Goal: Transaction & Acquisition: Book appointment/travel/reservation

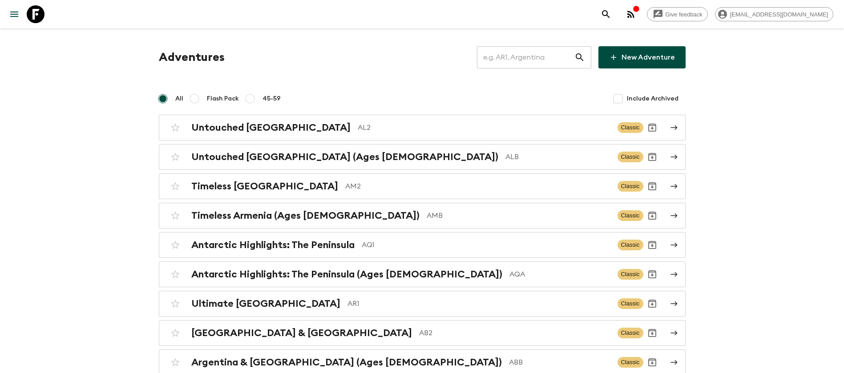
click at [499, 63] on input "text" at bounding box center [525, 57] width 97 height 25
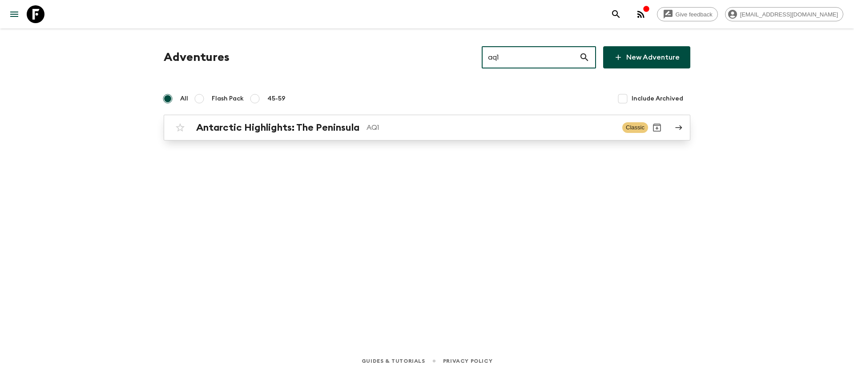
type input "aq1"
click at [358, 130] on h2 "Antarctic Highlights: The Peninsula" at bounding box center [277, 128] width 163 height 12
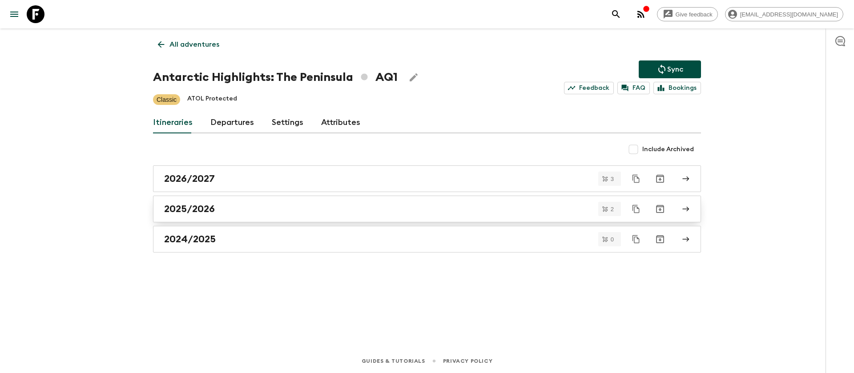
click at [206, 205] on h2 "2025/2026" at bounding box center [189, 209] width 51 height 12
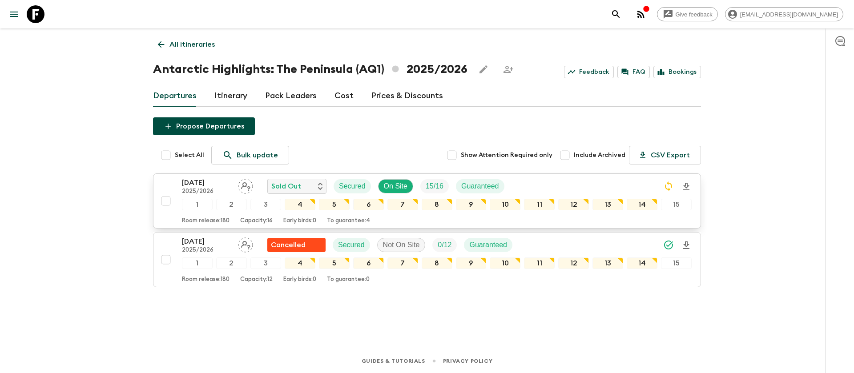
click at [216, 182] on p "[DATE]" at bounding box center [206, 183] width 49 height 11
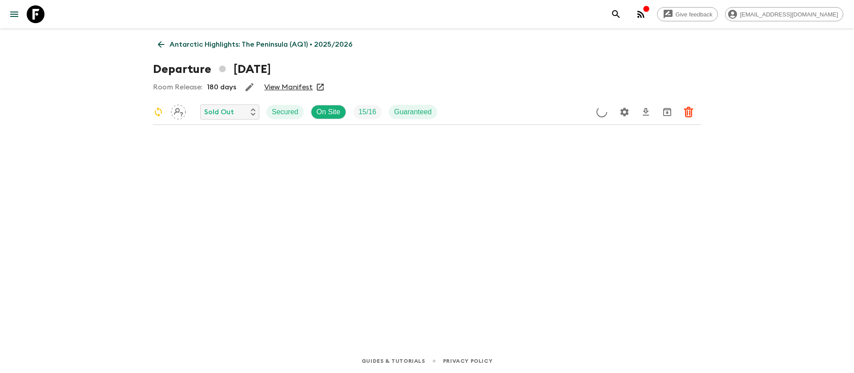
click at [277, 84] on link "View Manifest" at bounding box center [288, 87] width 49 height 9
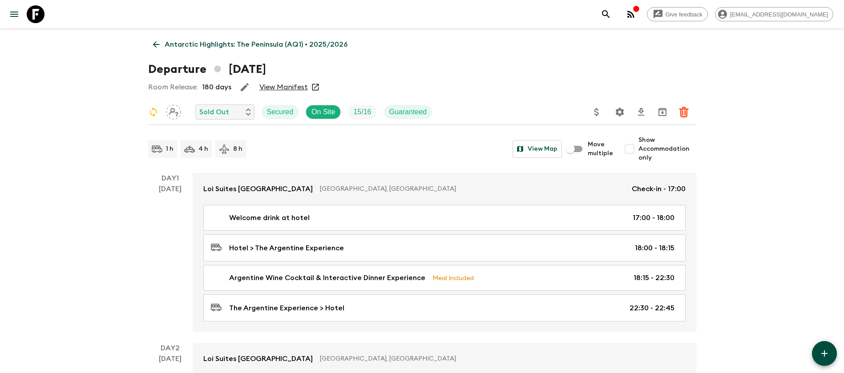
click at [157, 43] on icon at bounding box center [156, 45] width 10 height 10
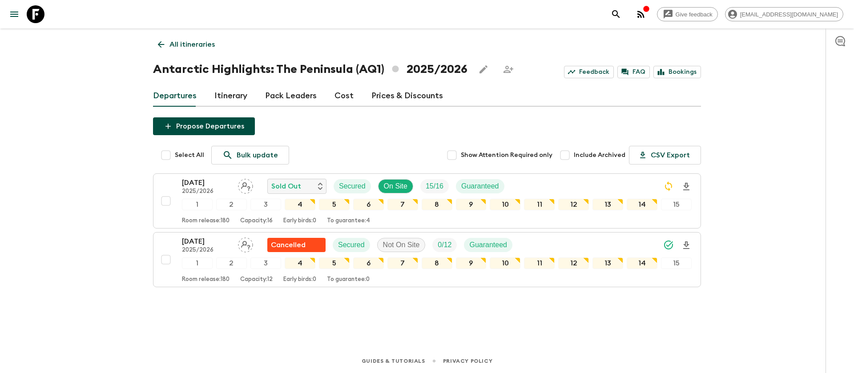
click at [346, 94] on link "Cost" at bounding box center [344, 95] width 19 height 21
